Goal: Task Accomplishment & Management: Manage account settings

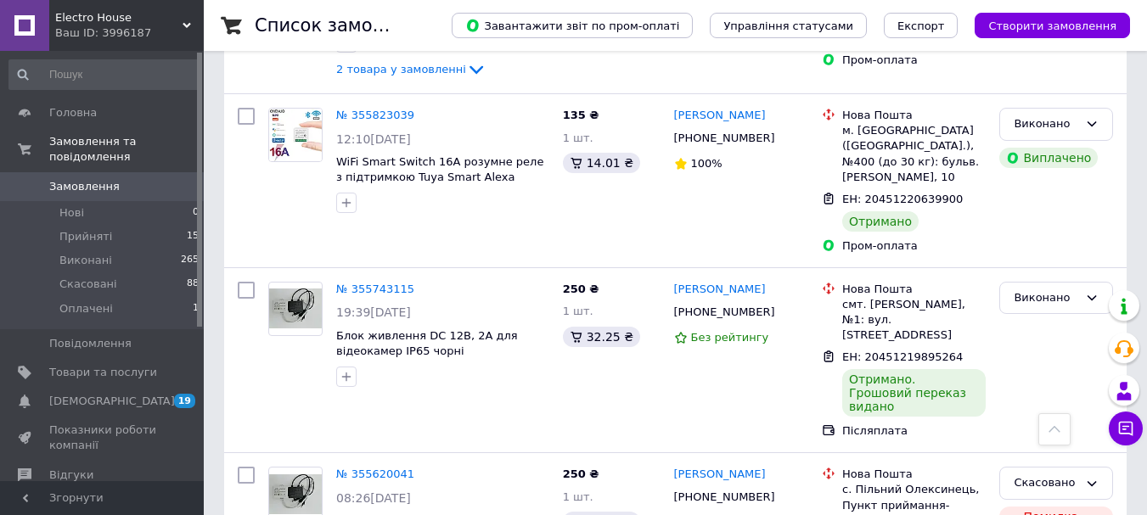
scroll to position [2850, 0]
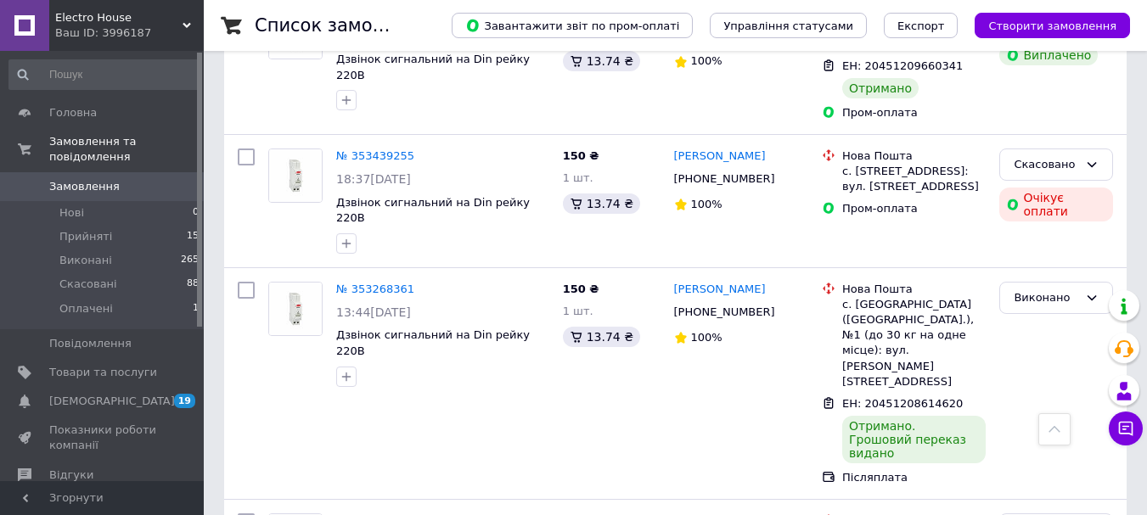
scroll to position [3073, 0]
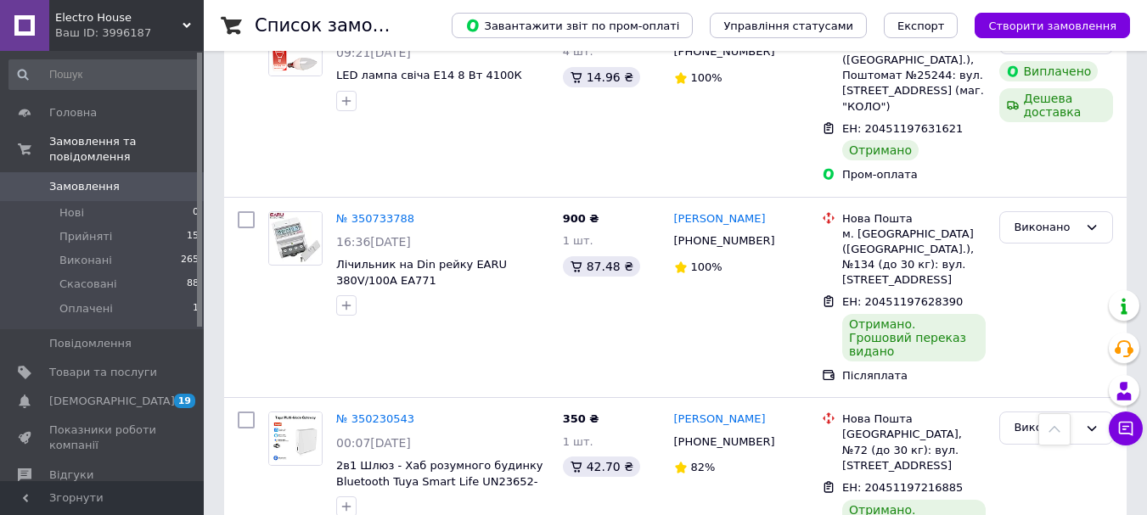
scroll to position [3065, 0]
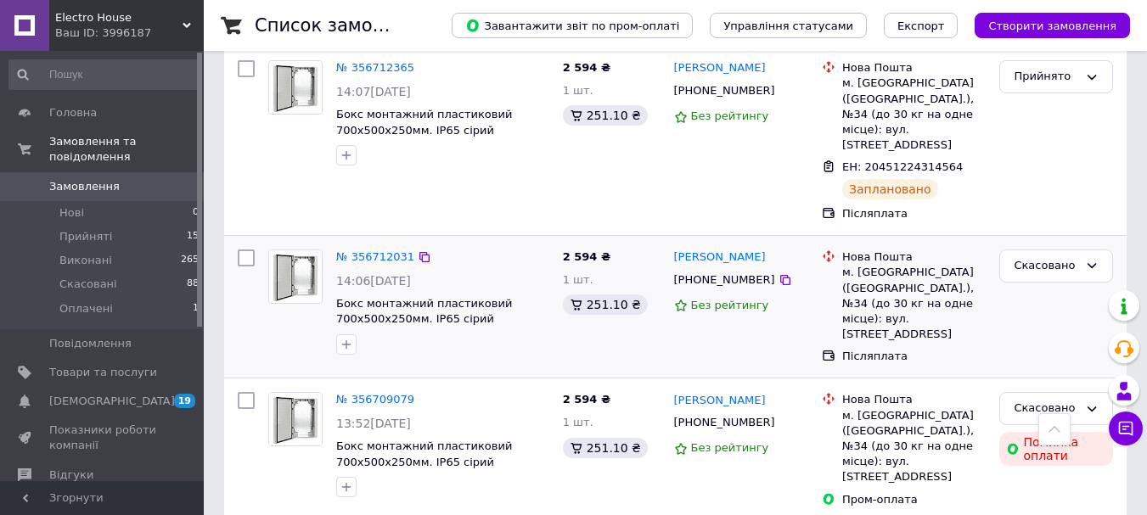
scroll to position [683, 0]
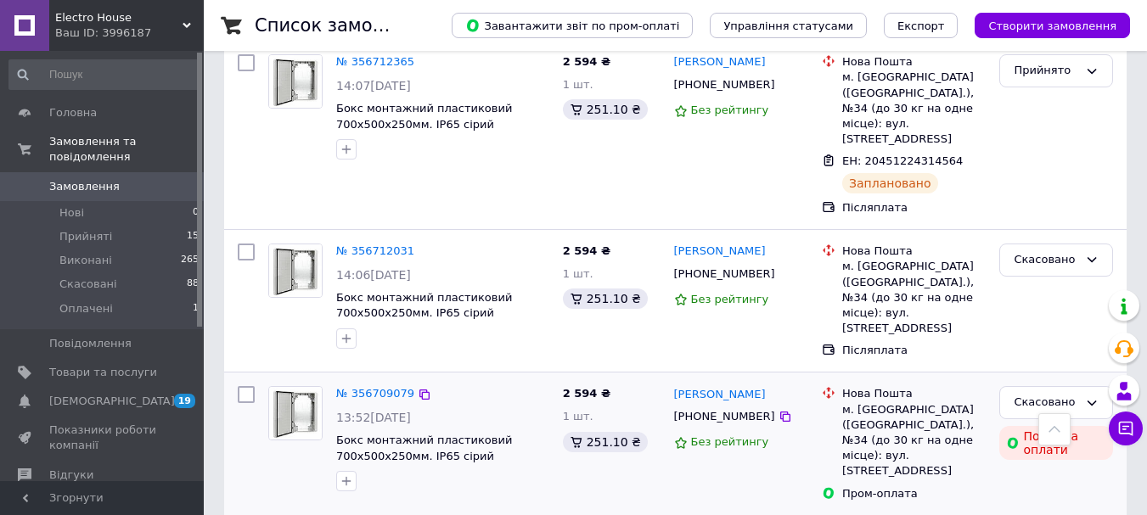
click at [244, 386] on input "checkbox" at bounding box center [246, 394] width 17 height 17
checkbox input "true"
click at [253, 244] on input "checkbox" at bounding box center [246, 252] width 17 height 17
checkbox input "true"
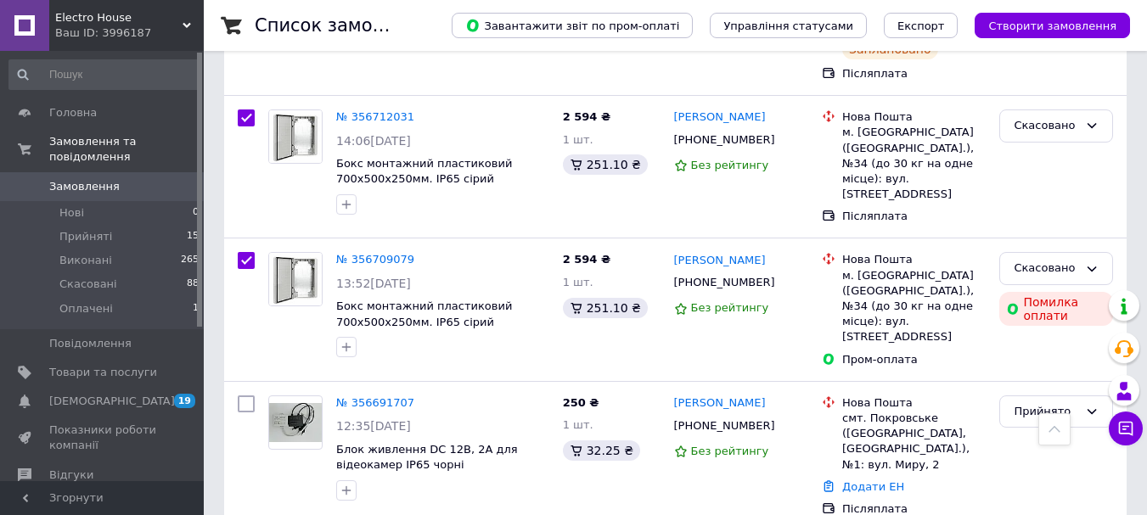
scroll to position [835, 0]
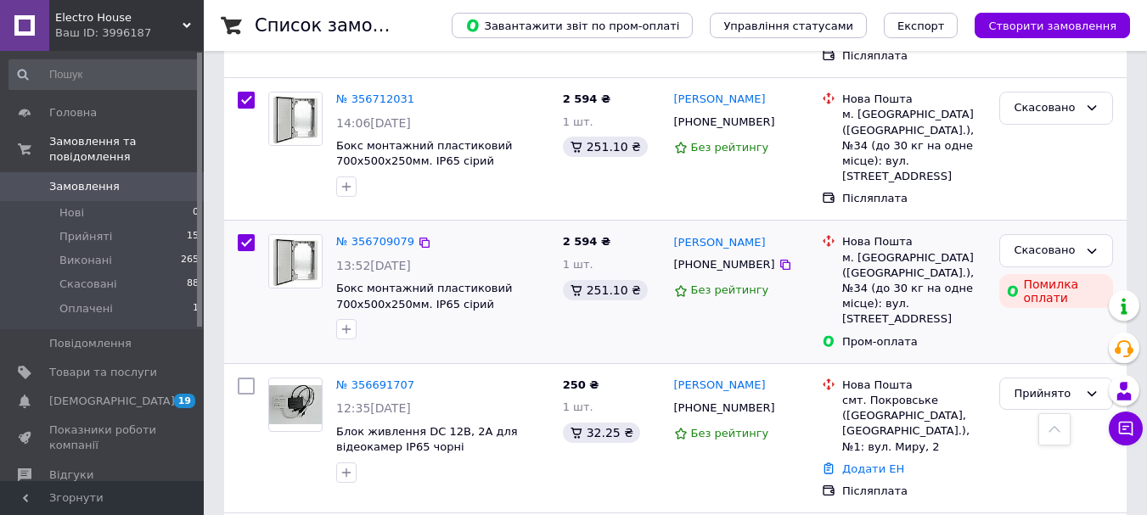
click at [490, 256] on div "№ 356709079 13:52[DATE] Бокс монтажний пластиковий 700х500х250мм. ІР65 сірий" at bounding box center [443, 287] width 227 height 119
checkbox input "true"
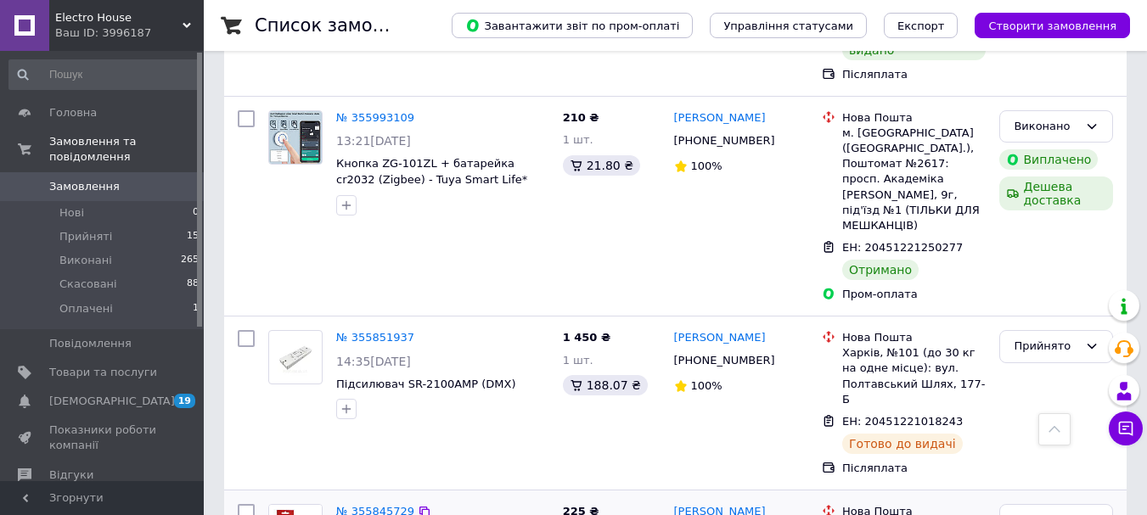
scroll to position [2271, 0]
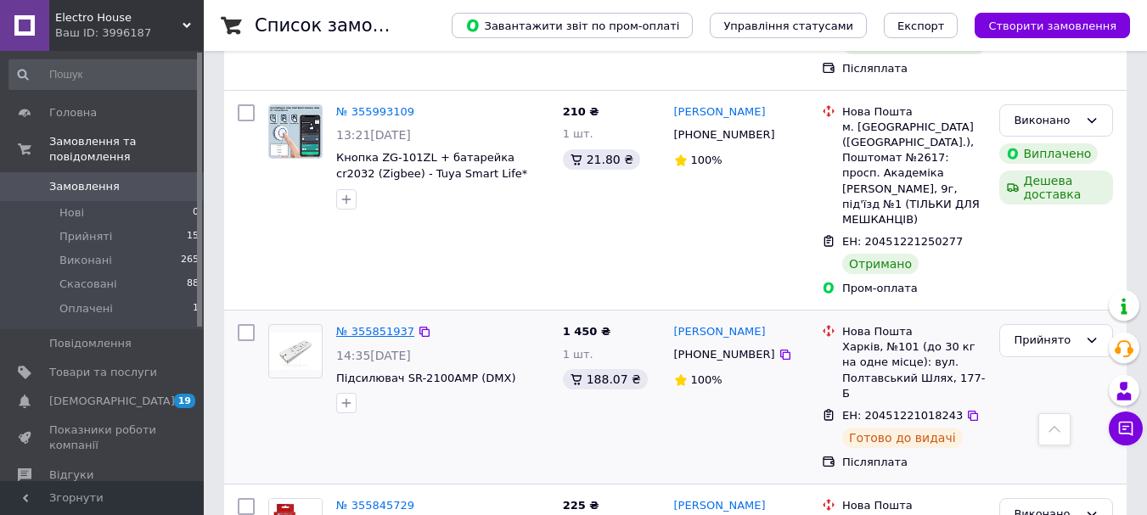
click at [361, 325] on link "№ 355851937" at bounding box center [375, 331] width 78 height 13
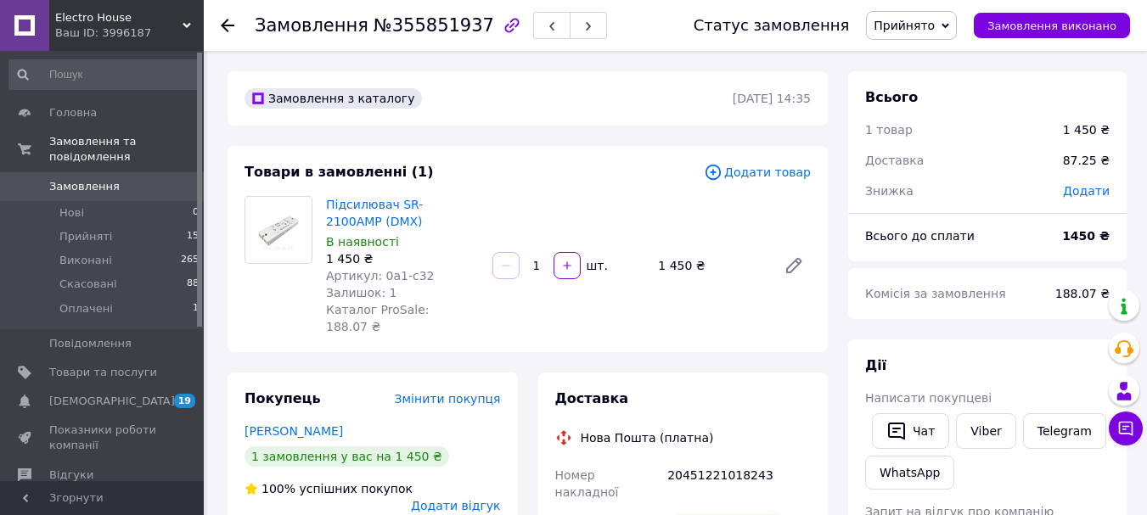
click at [233, 36] on div at bounding box center [238, 25] width 34 height 51
click at [227, 30] on use at bounding box center [228, 26] width 14 height 14
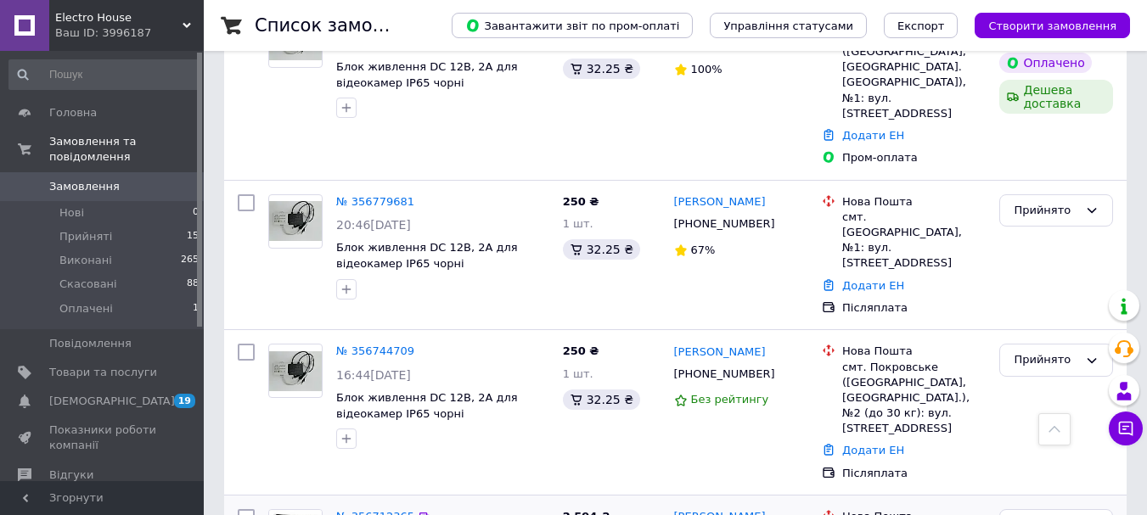
scroll to position [37, 0]
